Goal: Check status: Check status

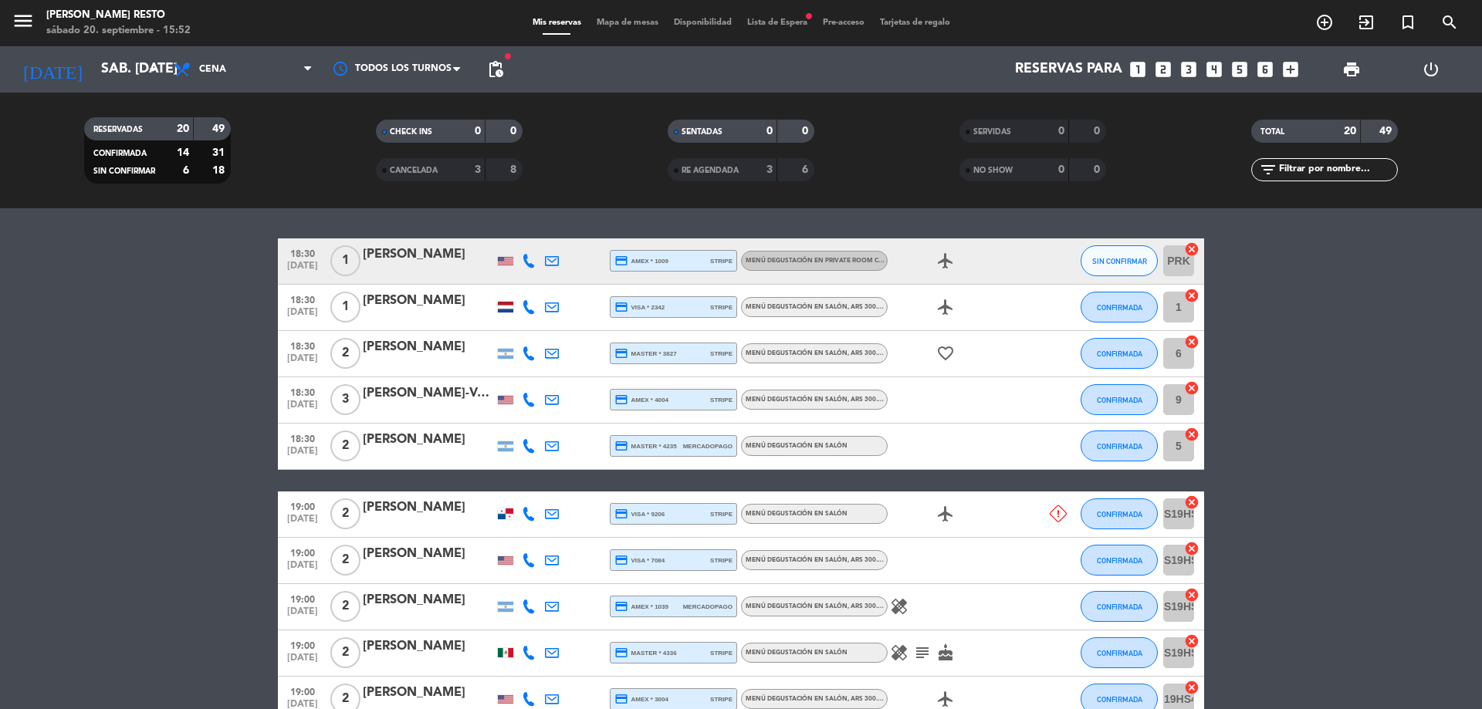
scroll to position [77, 0]
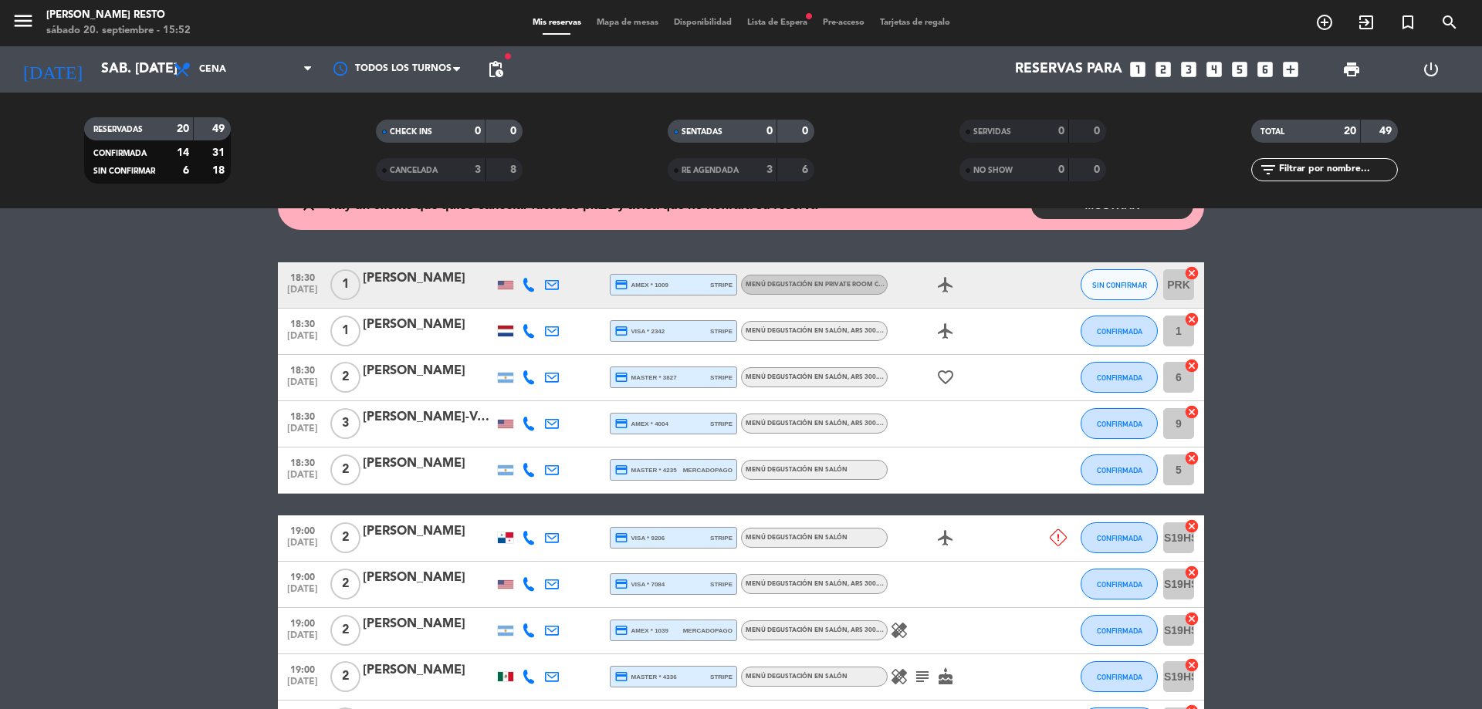
click at [501, 285] on div at bounding box center [505, 285] width 15 height 8
click at [946, 290] on icon "airplanemode_active" at bounding box center [945, 285] width 19 height 19
click at [947, 328] on icon "airplanemode_active" at bounding box center [945, 331] width 19 height 19
click at [943, 382] on icon "favorite_border" at bounding box center [945, 377] width 19 height 19
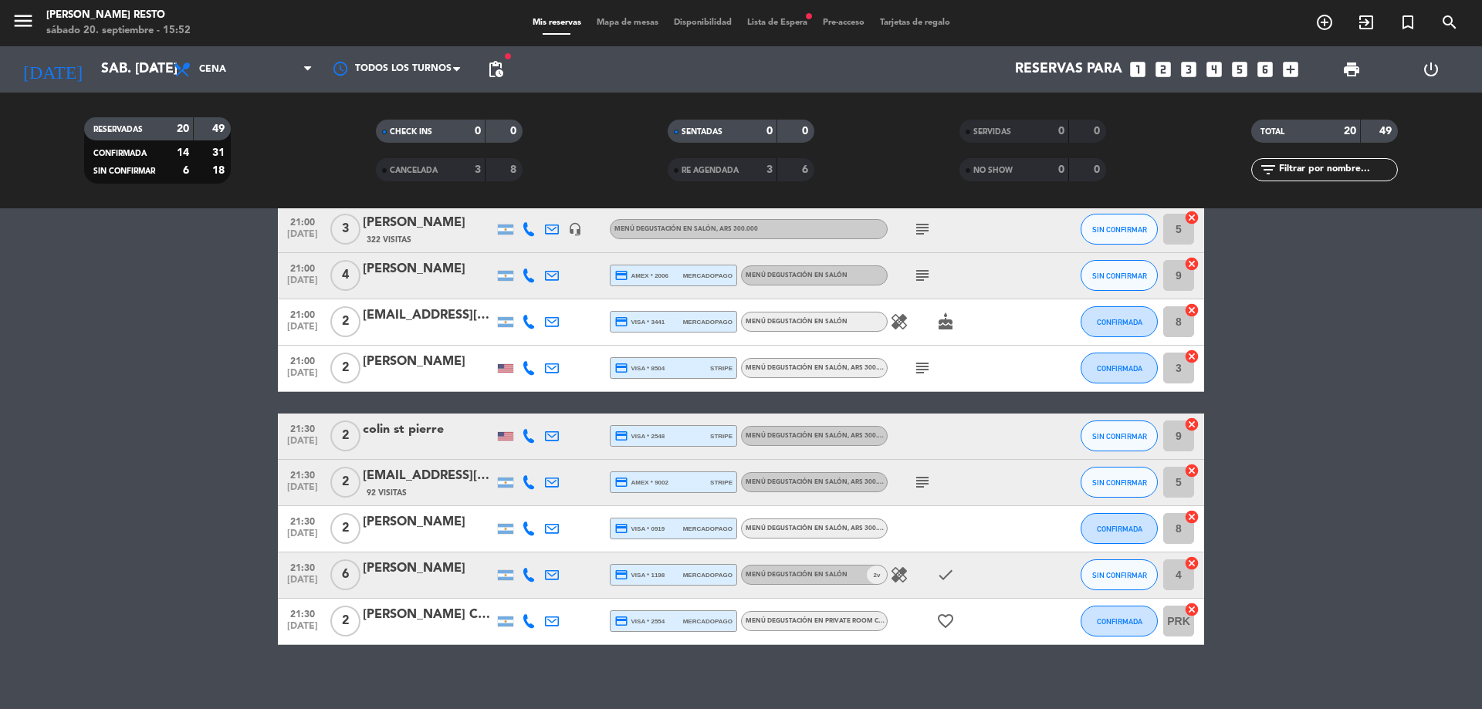
scroll to position [699, 0]
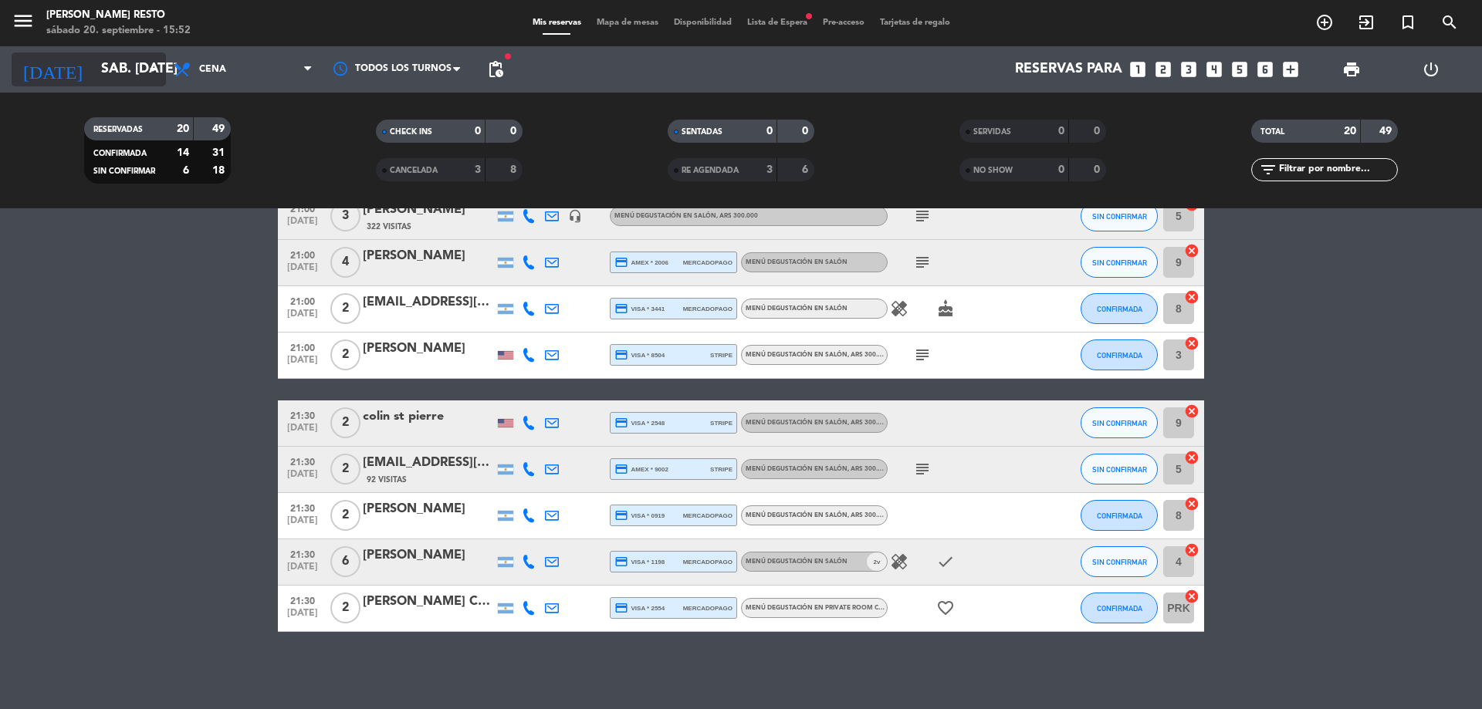
click at [136, 78] on input "sáb. [DATE]" at bounding box center [182, 69] width 179 height 31
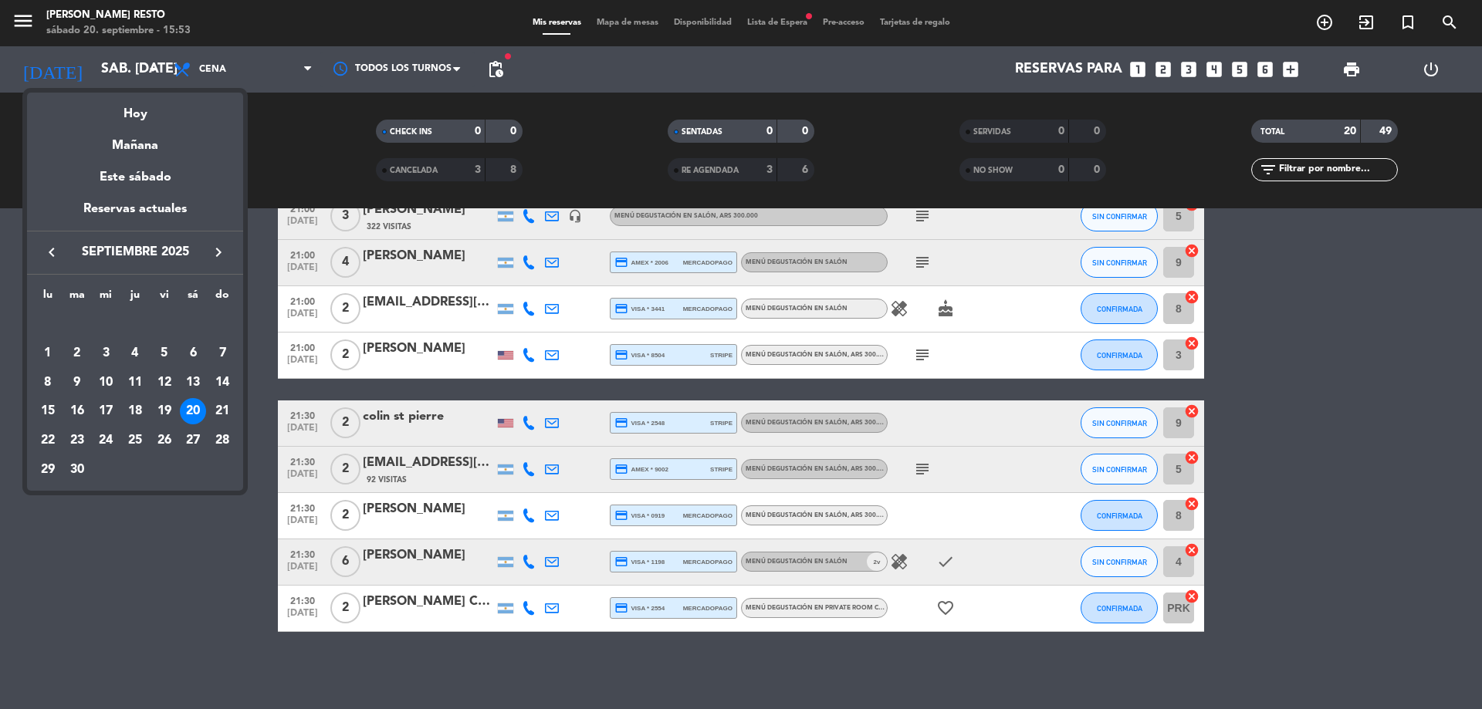
click at [497, 69] on div at bounding box center [741, 354] width 1482 height 709
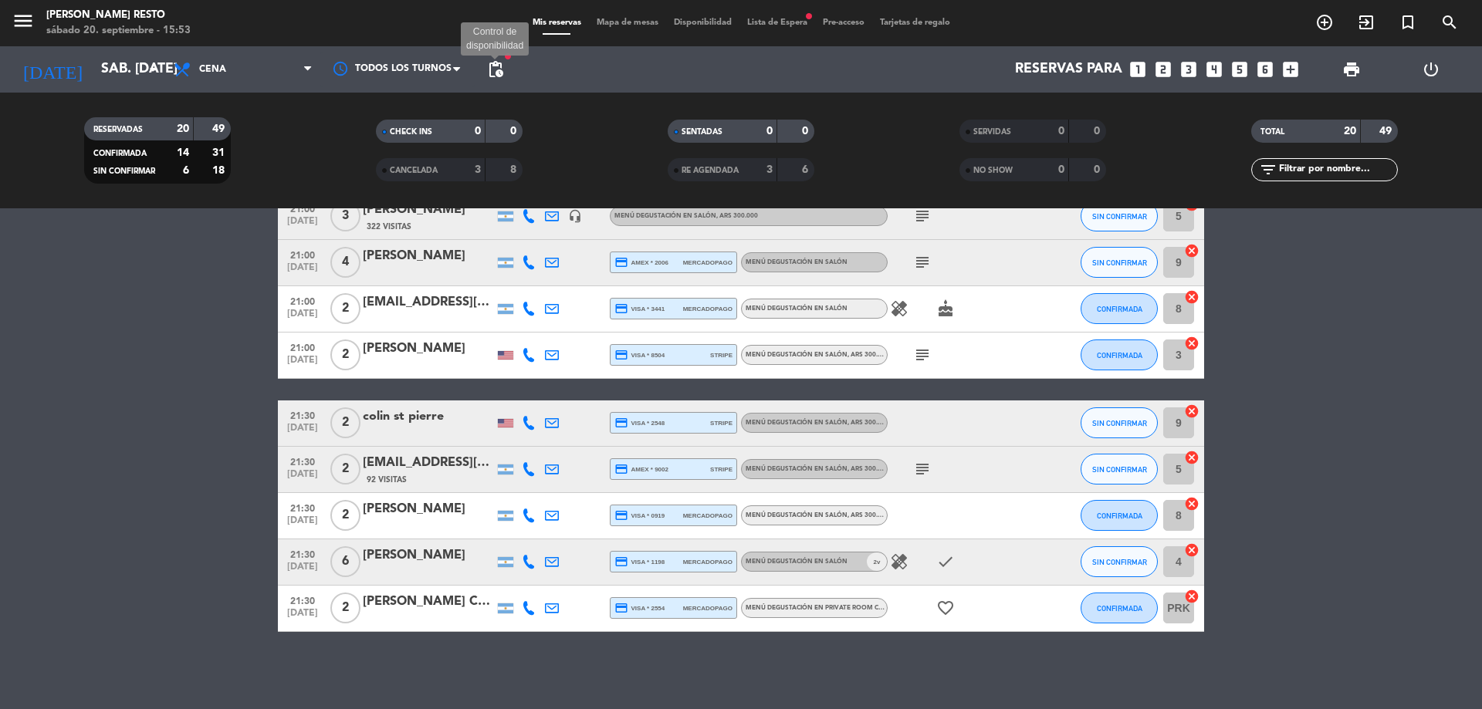
click at [499, 69] on span "pending_actions" at bounding box center [495, 69] width 19 height 19
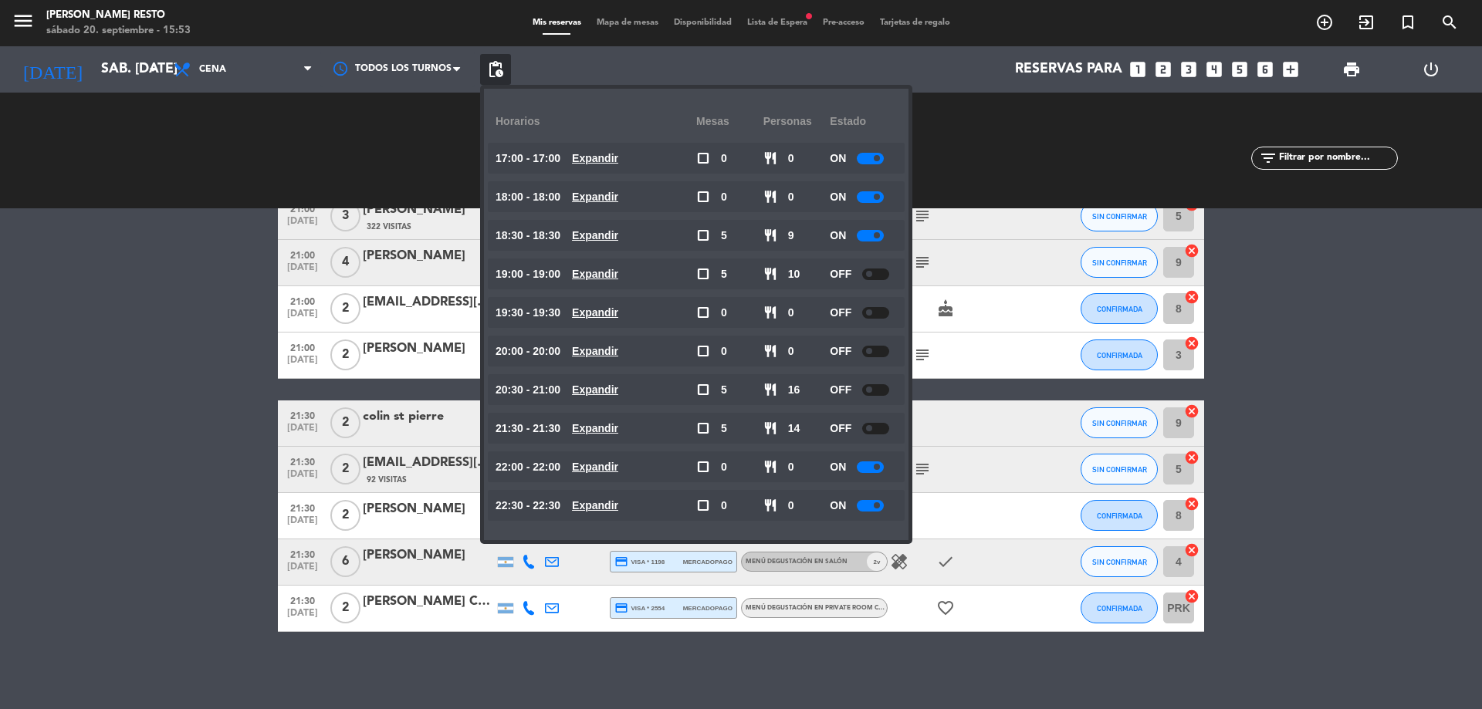
click at [133, 415] on bookings-row "18:30 [DATE] 1 [PERSON_NAME] credit_card amex * 1009 stripe Menú degustación en…" at bounding box center [741, 136] width 1482 height 991
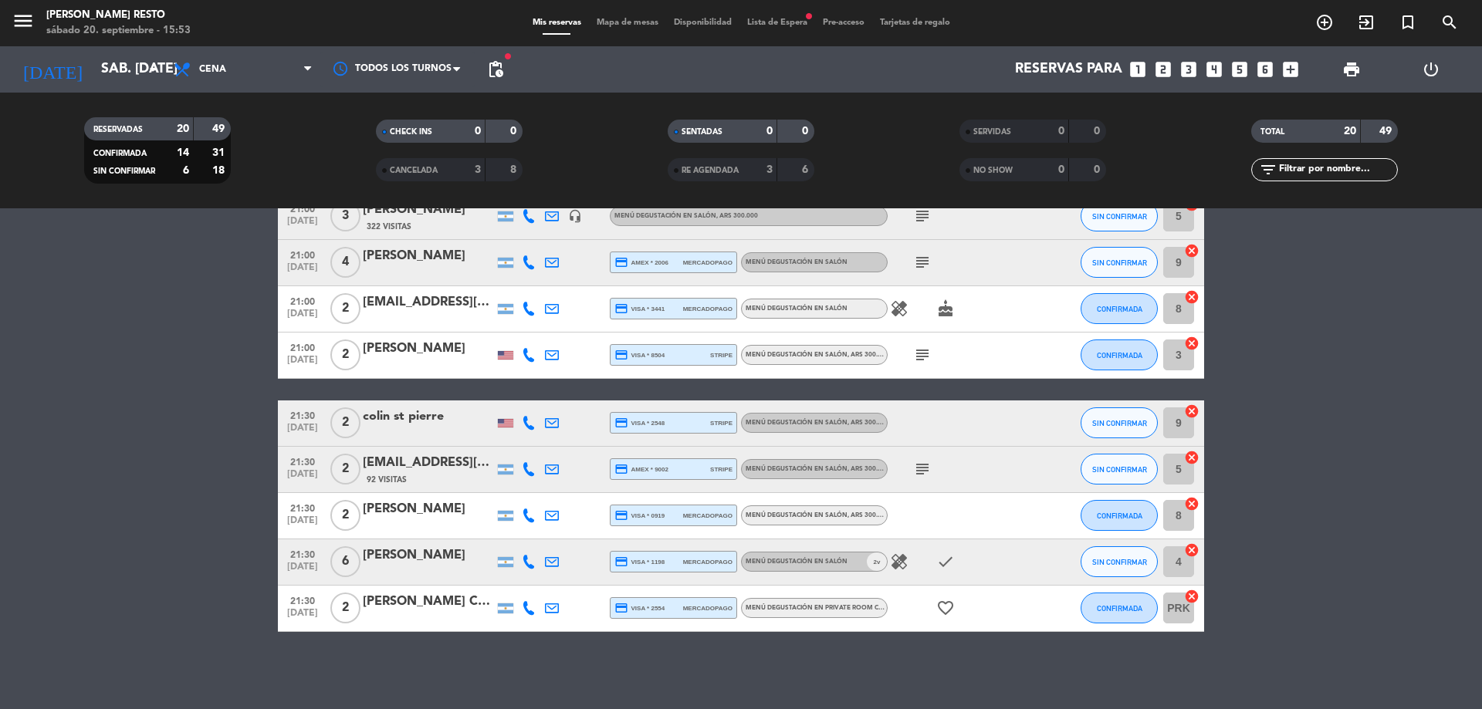
scroll to position [544, 0]
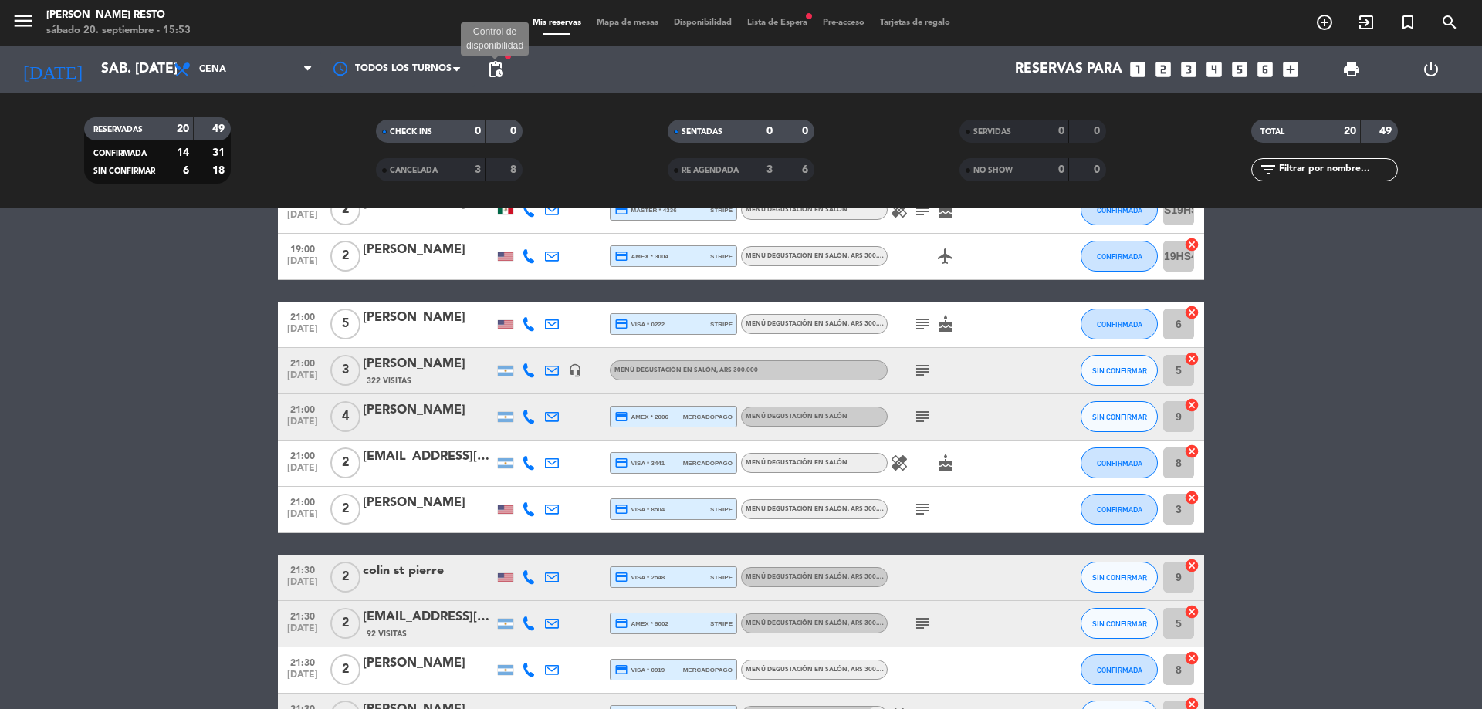
click at [501, 77] on span "pending_actions" at bounding box center [495, 69] width 19 height 19
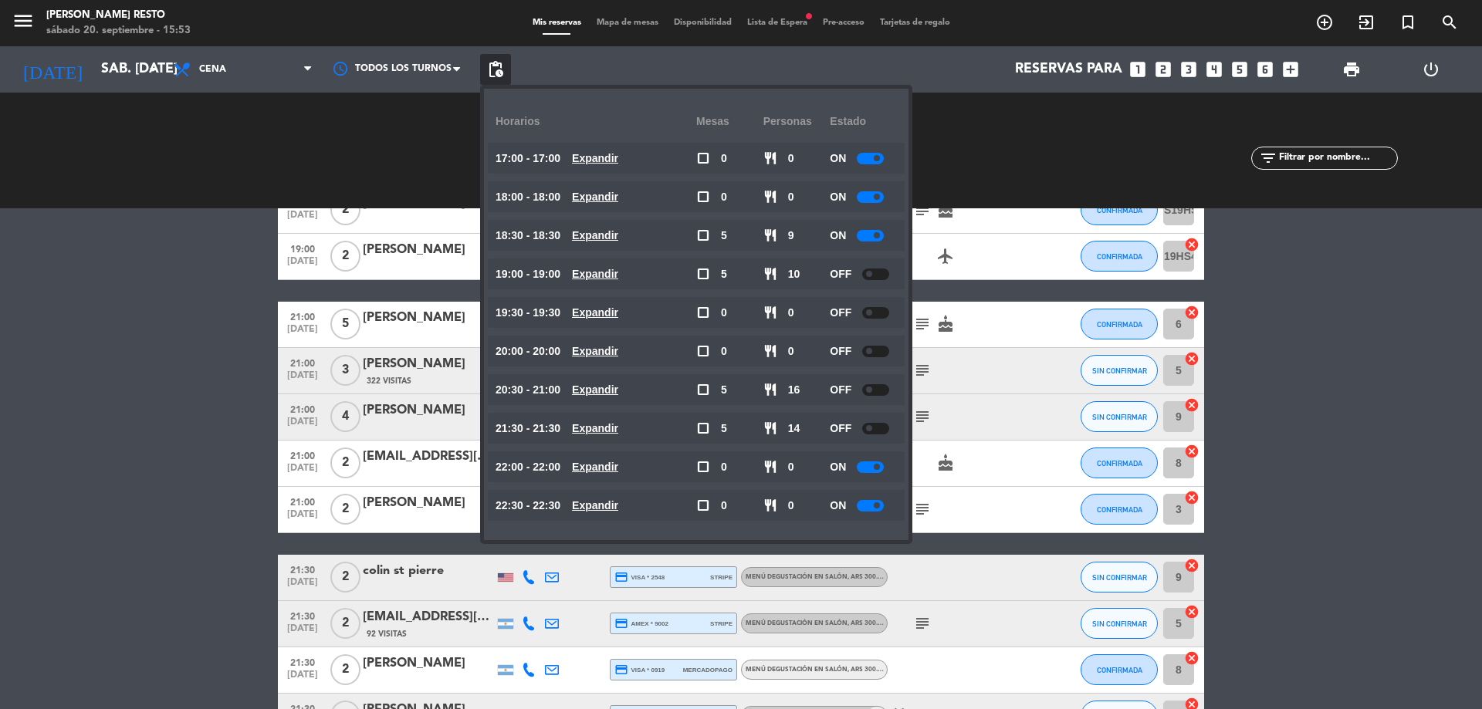
click at [212, 437] on bookings-row "18:30 [DATE] 1 [PERSON_NAME] credit_card amex * 1009 stripe Menú degustación en…" at bounding box center [741, 290] width 1482 height 991
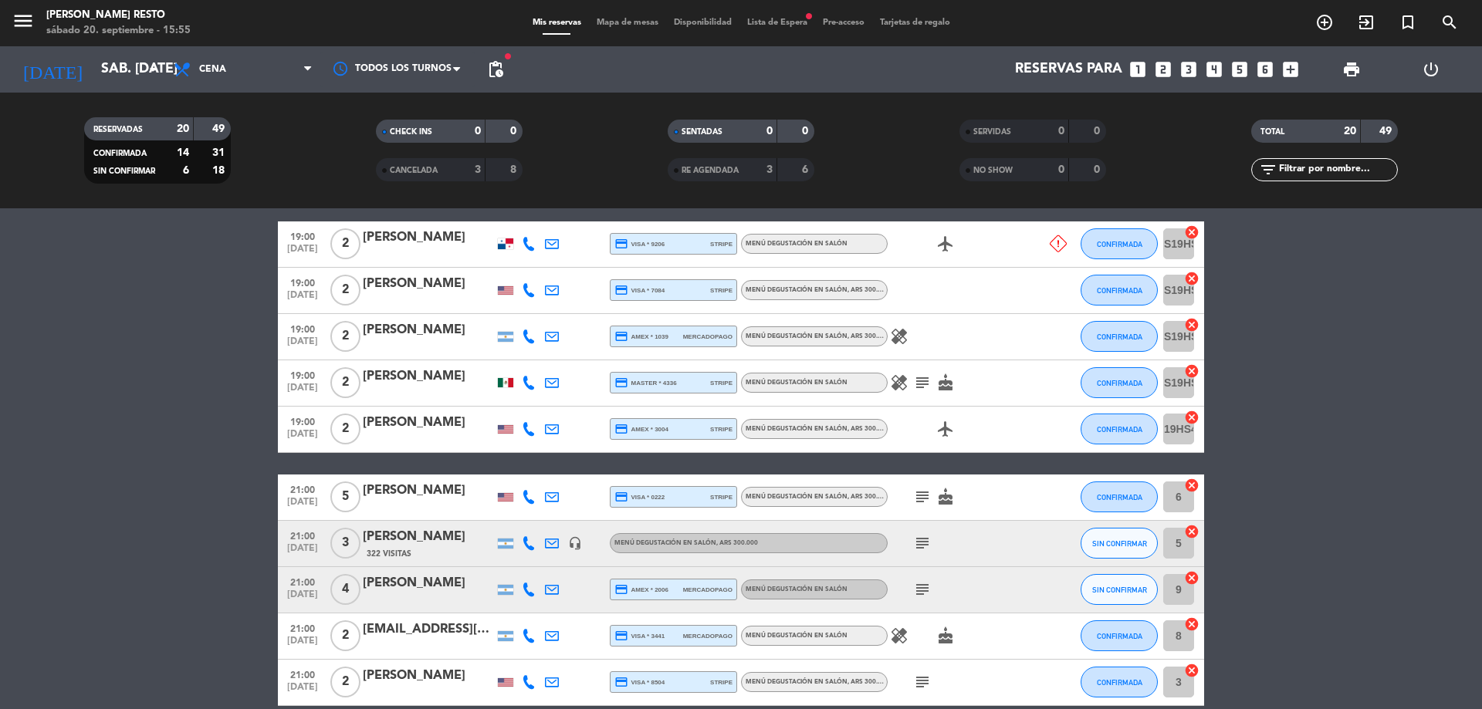
scroll to position [618, 0]
